Goal: Navigation & Orientation: Find specific page/section

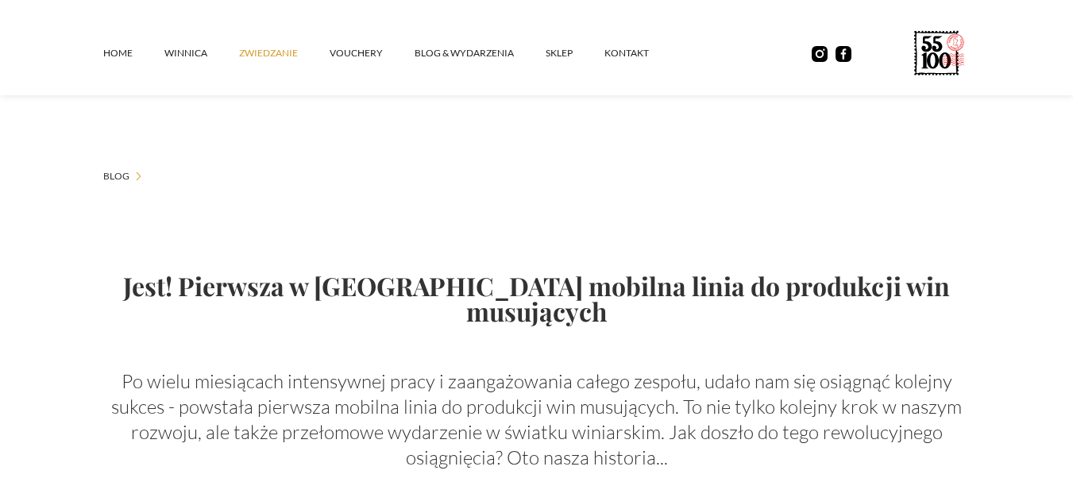
click at [260, 53] on link "ZWIEDZANIE" at bounding box center [284, 53] width 91 height 48
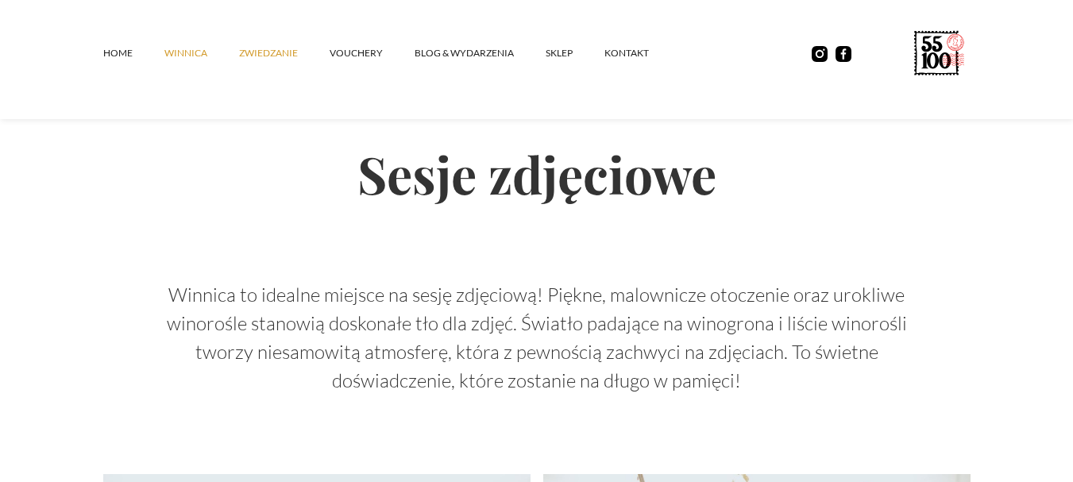
scroll to position [3097, 0]
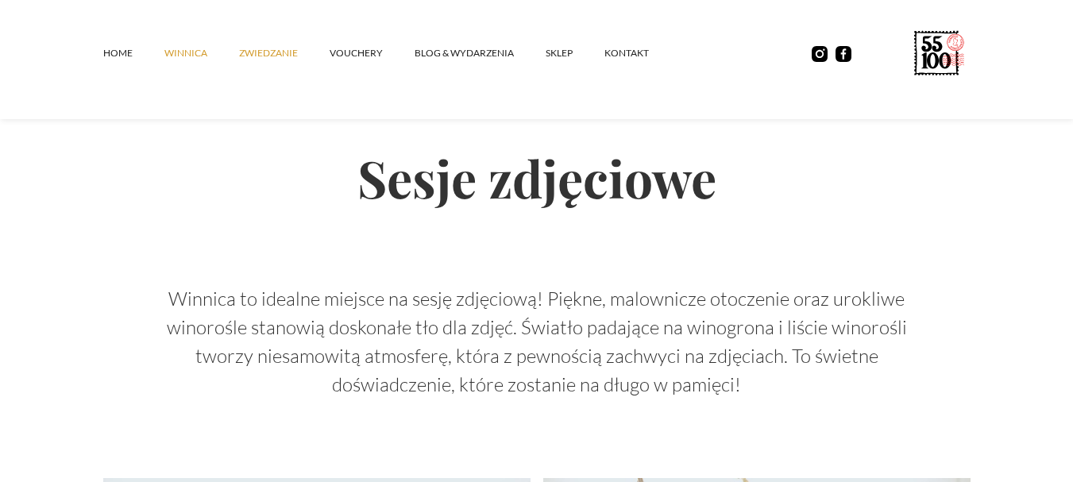
click at [195, 52] on link "winnica" at bounding box center [201, 53] width 75 height 48
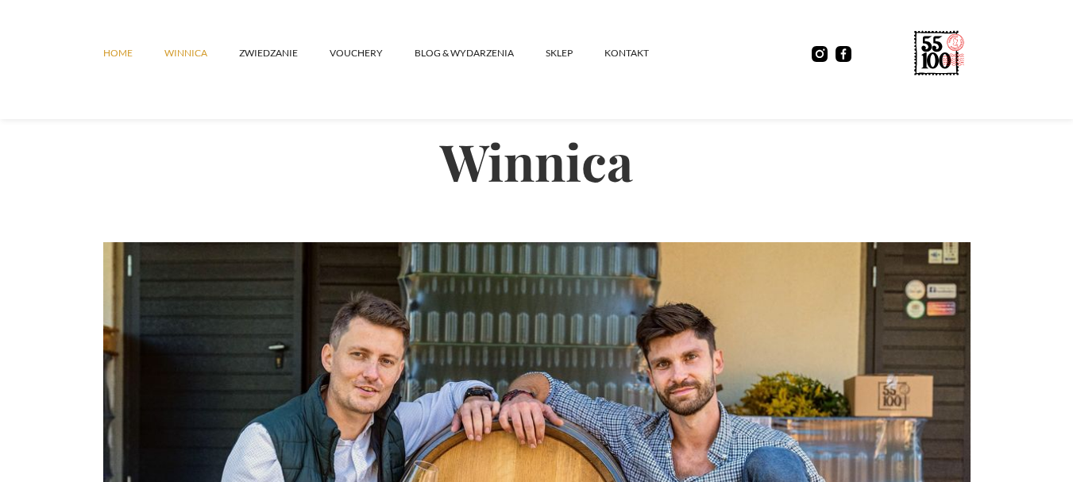
click at [117, 54] on link "Home" at bounding box center [133, 53] width 61 height 48
click at [118, 51] on link "Home" at bounding box center [133, 53] width 61 height 48
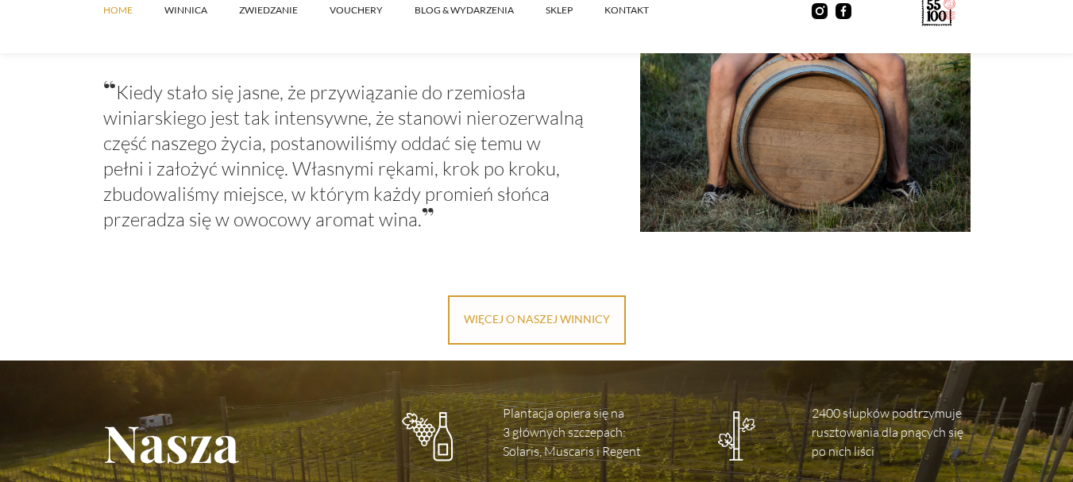
scroll to position [1985, 0]
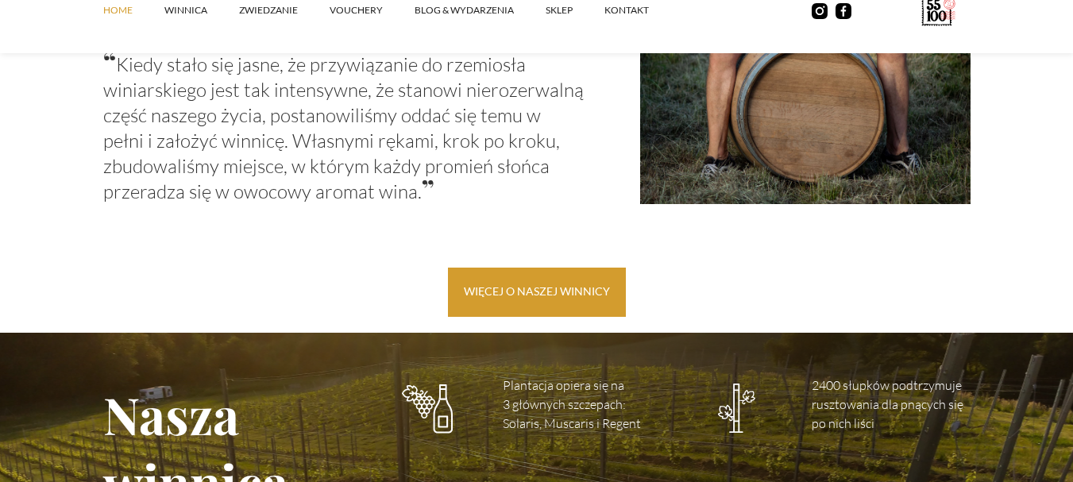
click at [544, 285] on link "więcej o naszej winnicy" at bounding box center [537, 292] width 178 height 49
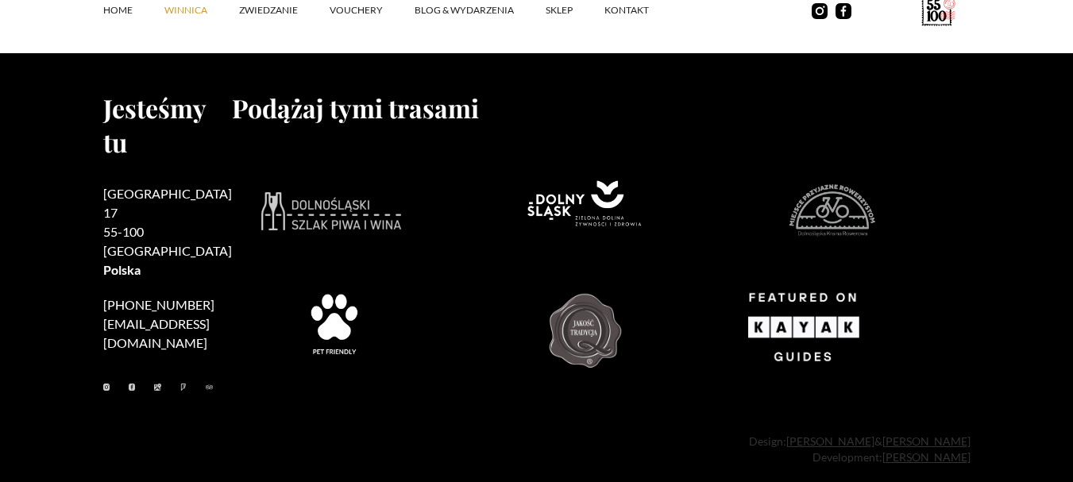
scroll to position [6803, 0]
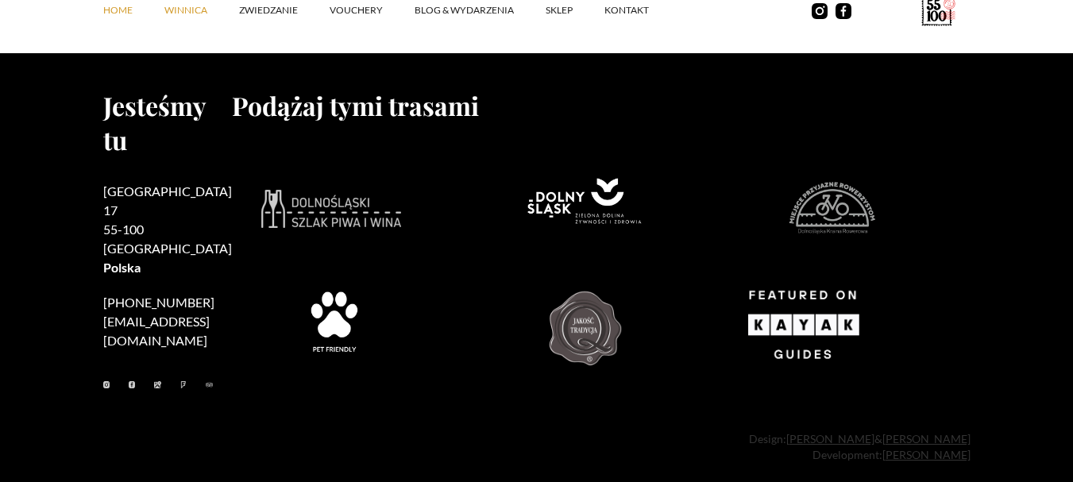
click at [114, 10] on link "Home" at bounding box center [133, 11] width 61 height 48
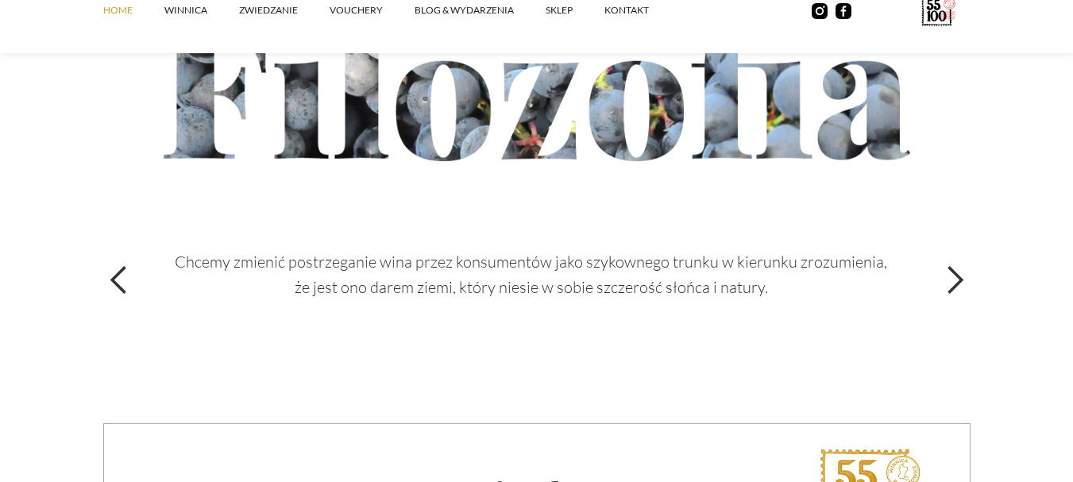
scroll to position [5479, 0]
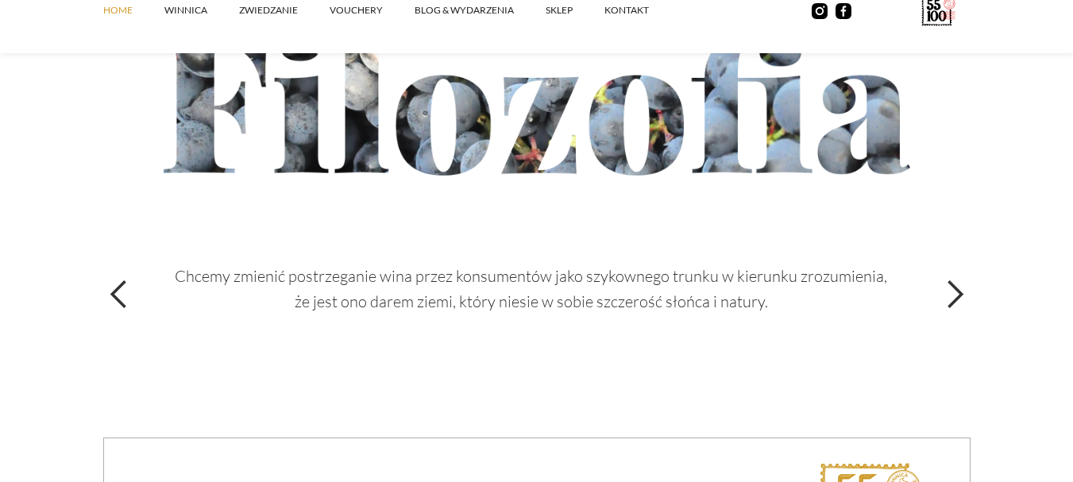
click at [958, 288] on div "next slide" at bounding box center [954, 295] width 32 height 32
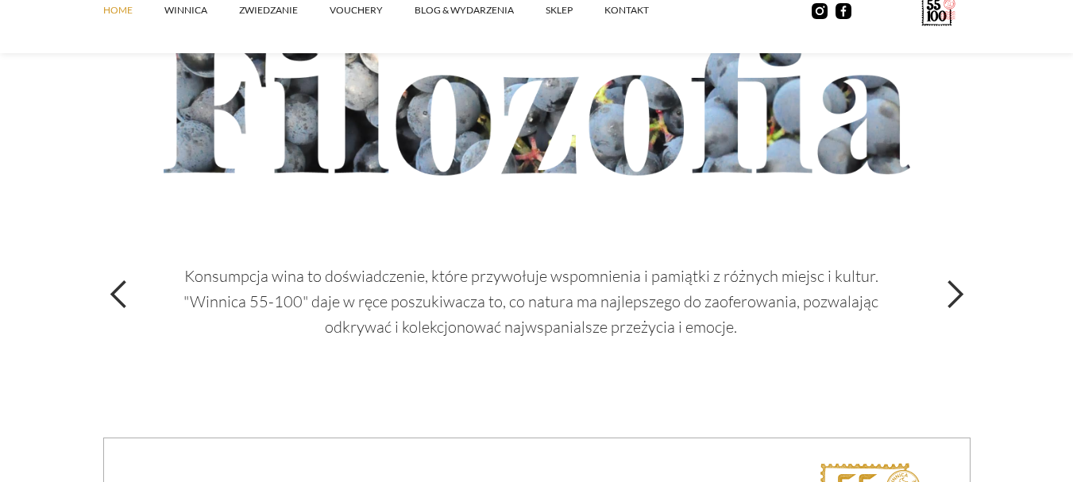
click at [958, 288] on div "next slide" at bounding box center [954, 295] width 32 height 32
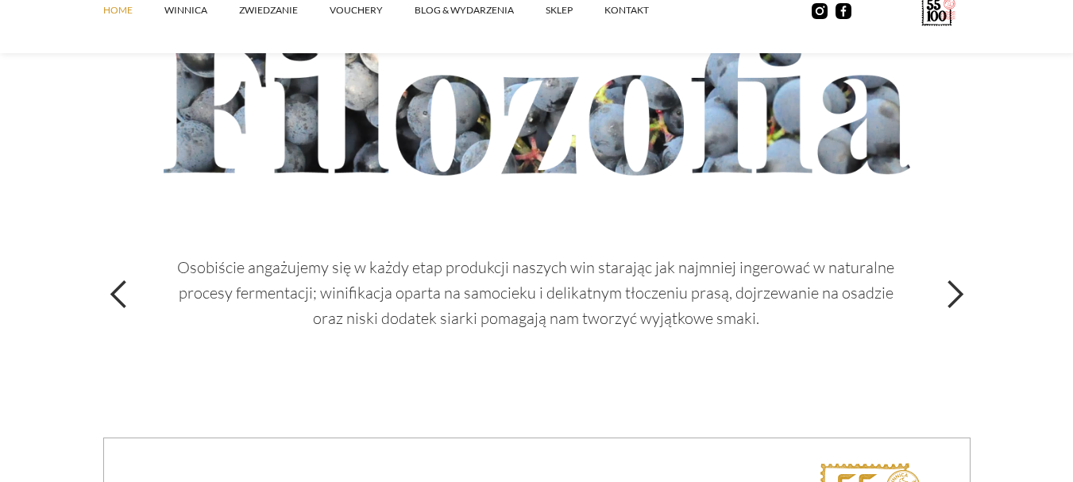
click at [958, 290] on div "next slide" at bounding box center [954, 295] width 32 height 32
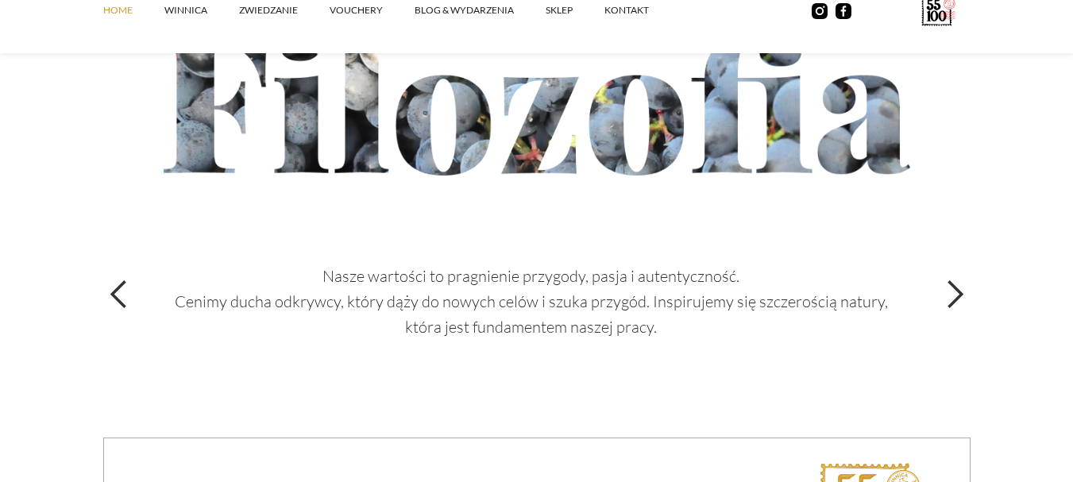
click at [958, 291] on div "next slide" at bounding box center [954, 295] width 32 height 32
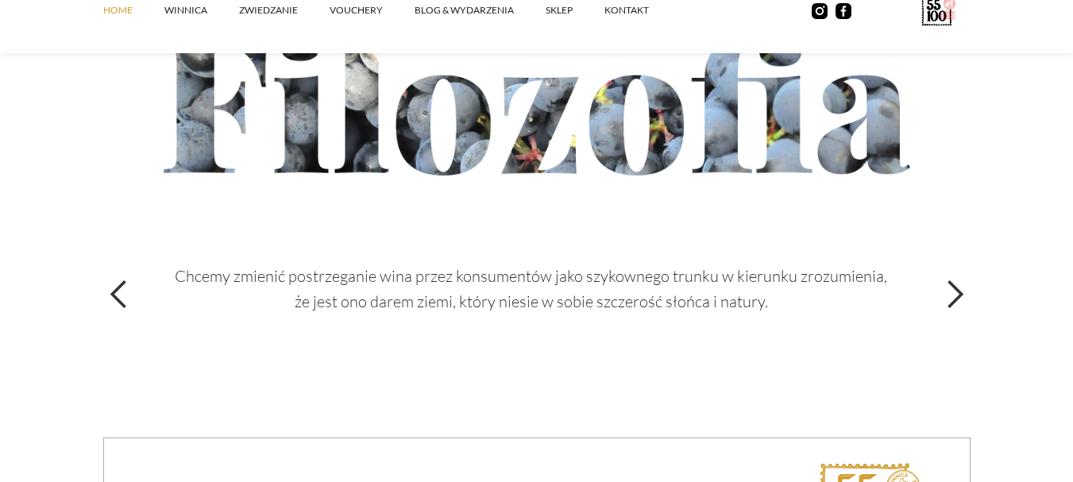
click at [958, 291] on div "next slide" at bounding box center [954, 295] width 32 height 32
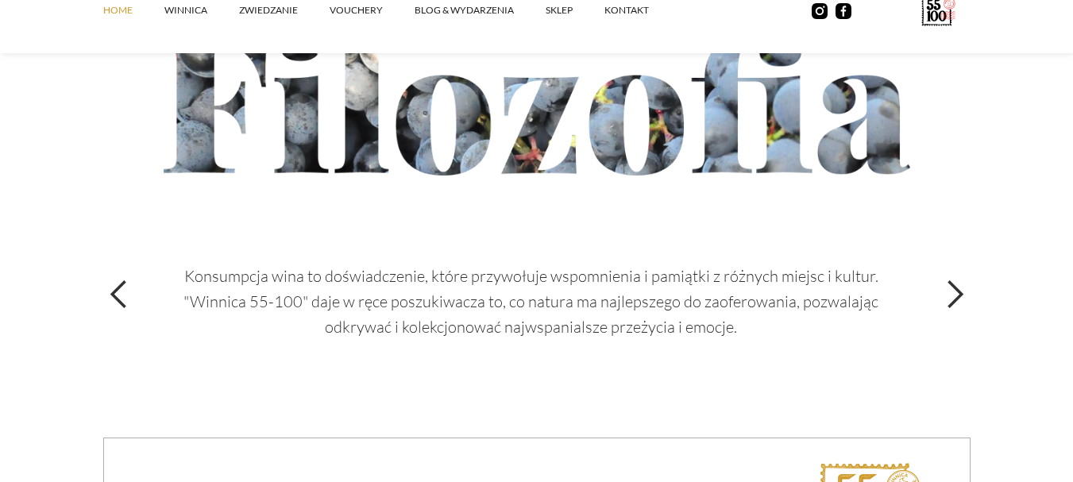
click at [958, 291] on div "next slide" at bounding box center [954, 295] width 32 height 32
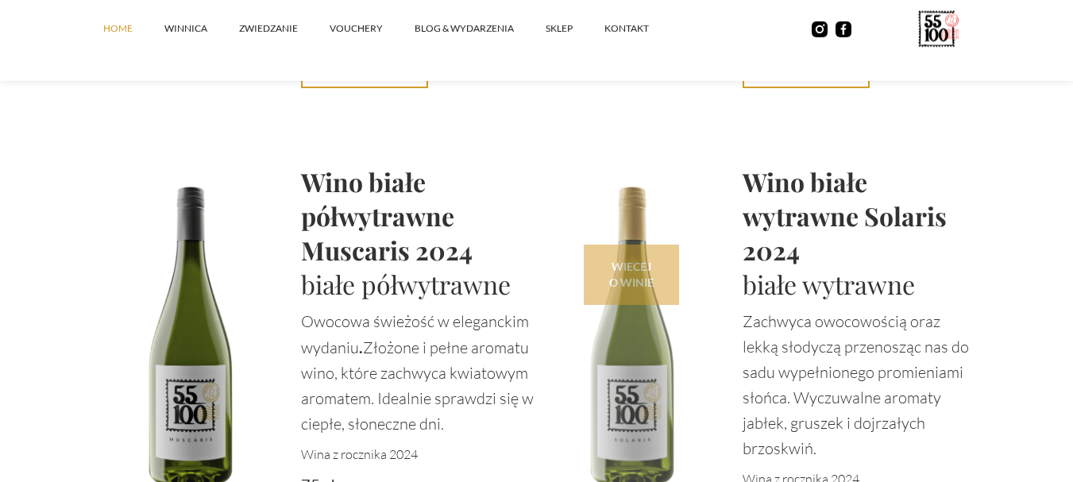
scroll to position [3891, 0]
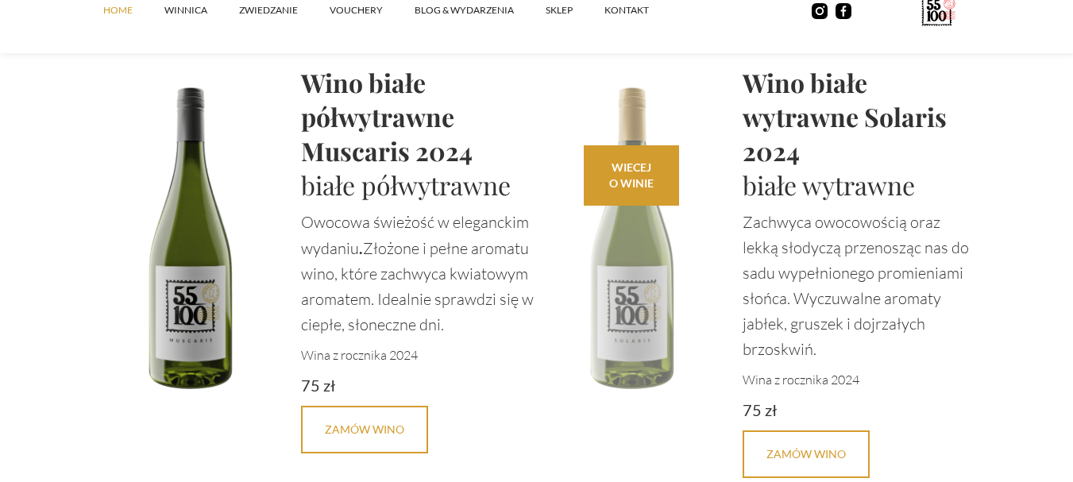
click at [626, 318] on img at bounding box center [632, 234] width 191 height 339
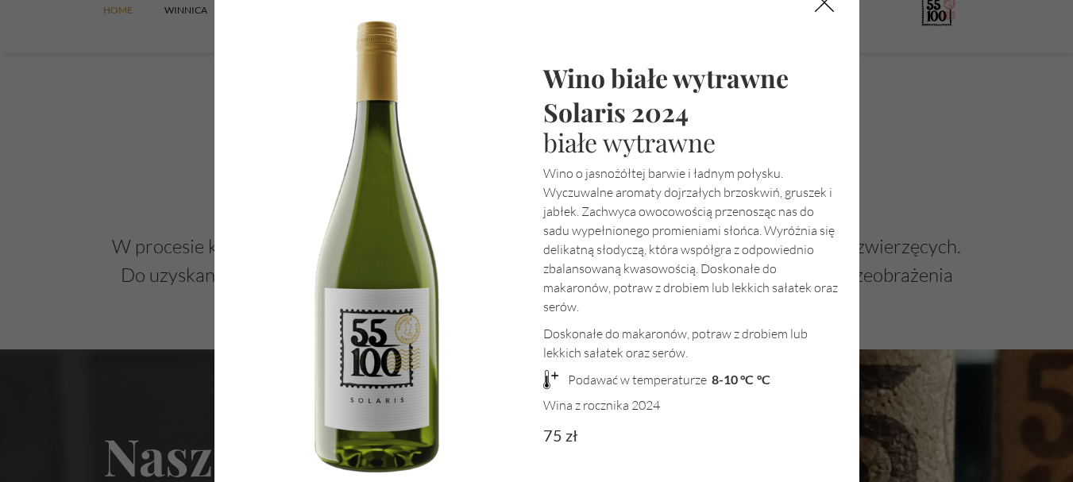
scroll to position [4367, 0]
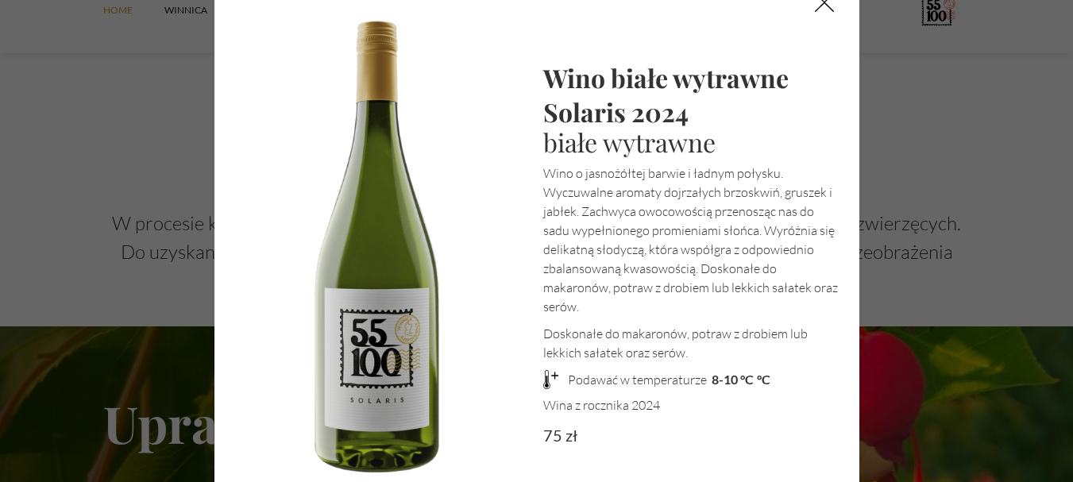
click at [822, 7] on img at bounding box center [824, 2] width 70 height 70
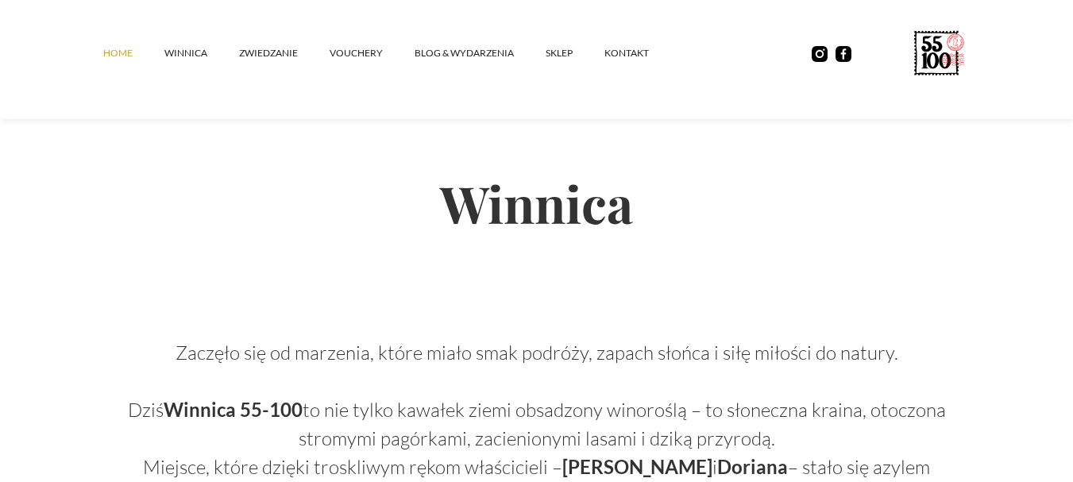
scroll to position [715, 0]
